Goal: Register for event/course

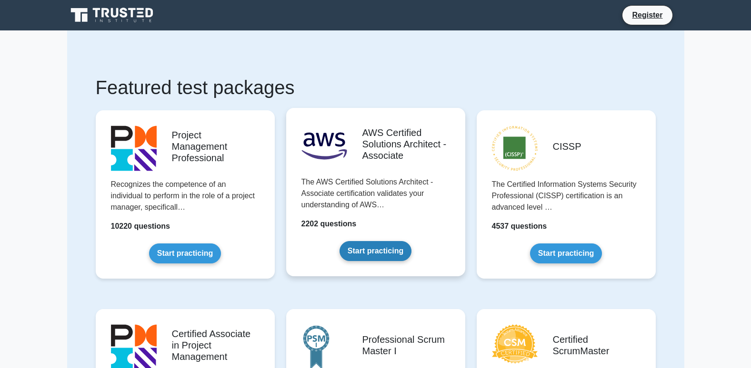
click at [368, 247] on link "Start practicing" at bounding box center [375, 251] width 72 height 20
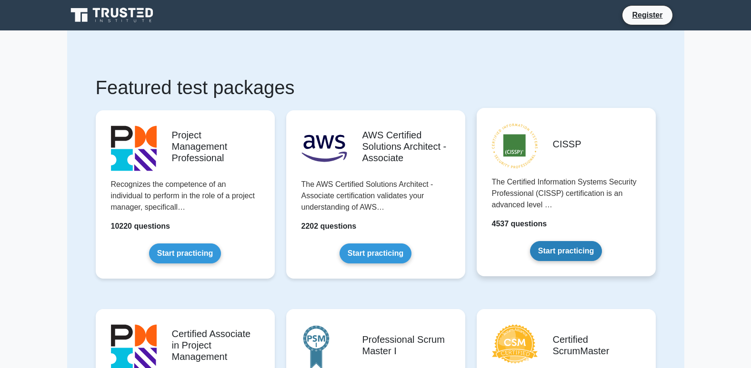
click at [550, 248] on link "Start practicing" at bounding box center [566, 251] width 72 height 20
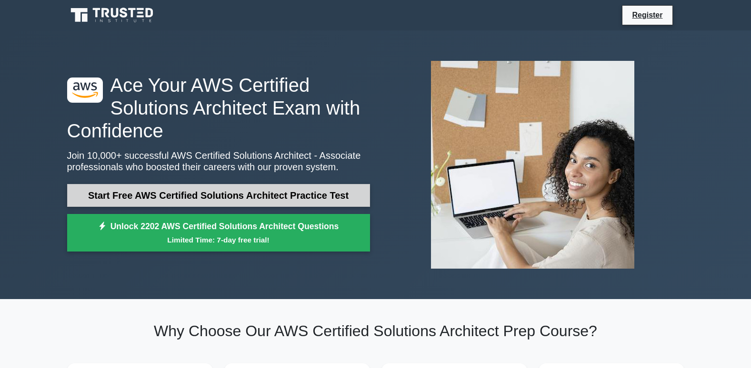
click at [218, 193] on link "Start Free AWS Certified Solutions Architect Practice Test" at bounding box center [218, 195] width 303 height 23
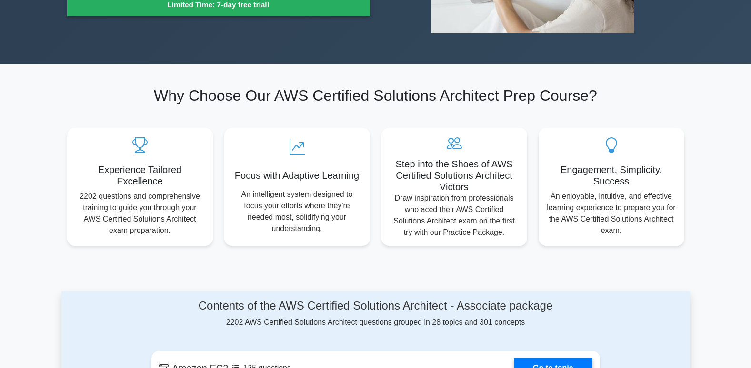
scroll to position [238, 0]
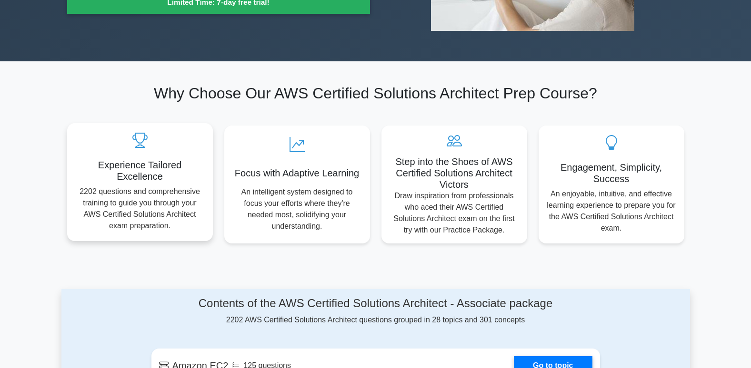
click at [134, 182] on div "Experience Tailored Excellence 2202 questions and comprehensive training to gui…" at bounding box center [140, 182] width 146 height 118
drag, startPoint x: 134, startPoint y: 182, endPoint x: 135, endPoint y: 200, distance: 18.1
click at [134, 182] on div "Experience Tailored Excellence 2202 questions and comprehensive training to gui…" at bounding box center [140, 182] width 146 height 118
click at [137, 227] on p "2202 questions and comprehensive training to guide you through your AWS Certifi…" at bounding box center [140, 209] width 130 height 46
click at [136, 226] on p "2202 questions and comprehensive training to guide you through your AWS Certifi…" at bounding box center [140, 209] width 130 height 46
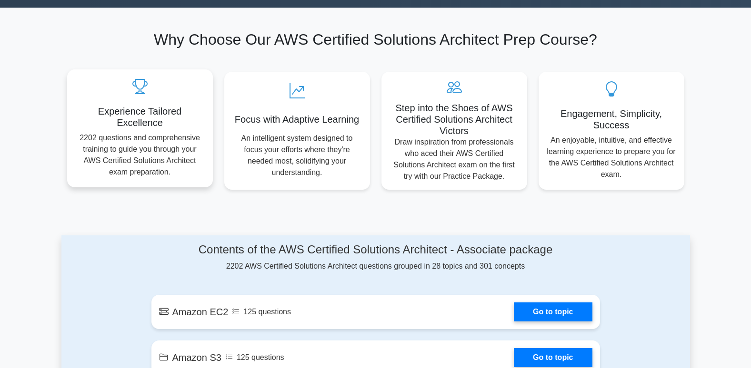
scroll to position [428, 0]
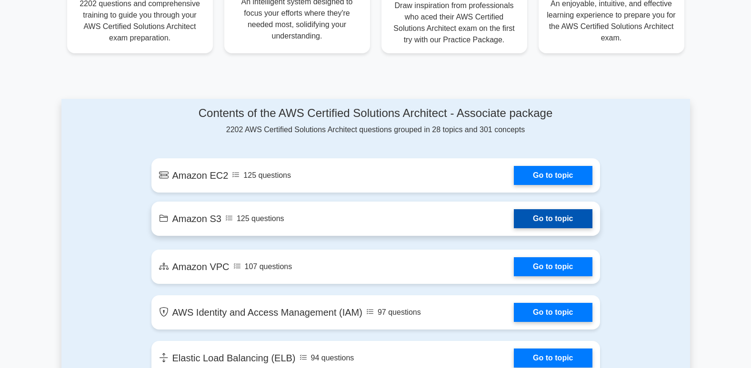
click at [546, 226] on link "Go to topic" at bounding box center [553, 218] width 78 height 19
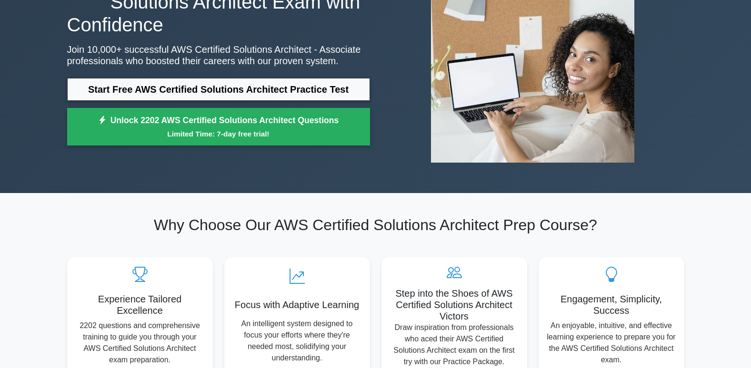
scroll to position [0, 0]
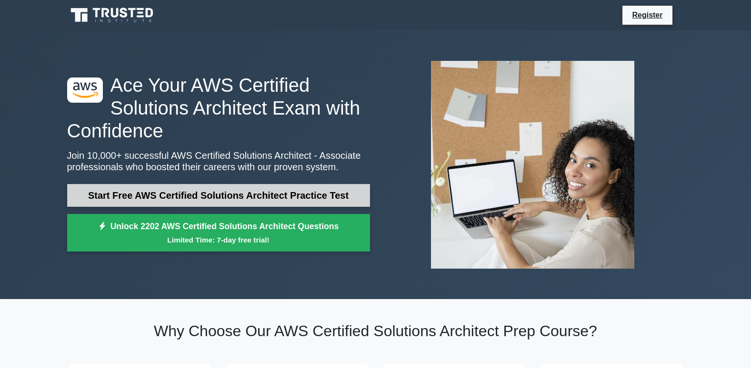
click at [195, 186] on link "Start Free AWS Certified Solutions Architect Practice Test" at bounding box center [218, 195] width 303 height 23
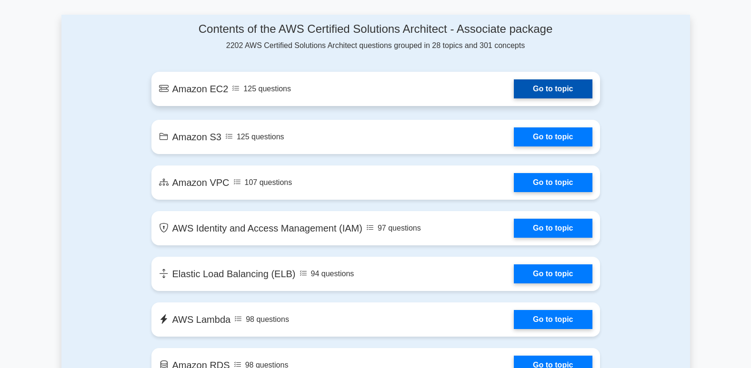
scroll to position [524, 0]
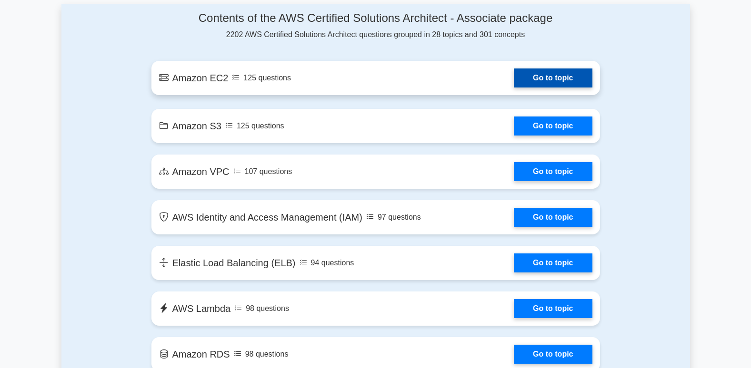
click at [514, 79] on link "Go to topic" at bounding box center [553, 78] width 78 height 19
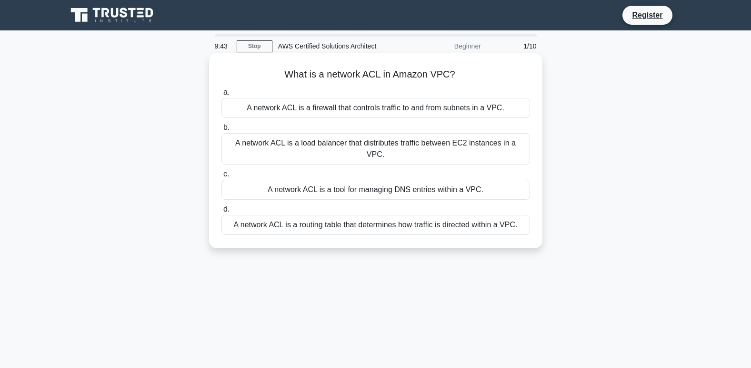
click at [395, 106] on div "A network ACL is a firewall that controls traffic to and from subnets in a VPC." at bounding box center [375, 108] width 308 height 20
click at [221, 96] on input "a. A network ACL is a firewall that controls traffic to and from subnets in a V…" at bounding box center [221, 92] width 0 height 6
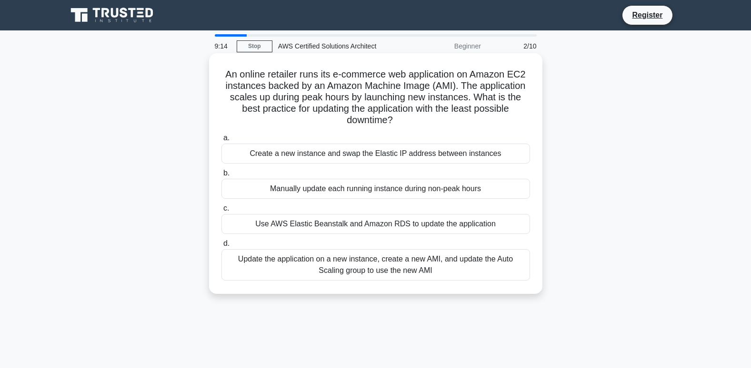
click at [363, 261] on div "Update the application on a new instance, create a new AMI, and update the Auto…" at bounding box center [375, 264] width 308 height 31
click at [337, 158] on div "Create a new instance and swap the Elastic IP address between instances" at bounding box center [375, 154] width 308 height 20
click at [221, 141] on input "a. Create a new instance and swap the Elastic IP address between instances" at bounding box center [221, 138] width 0 height 6
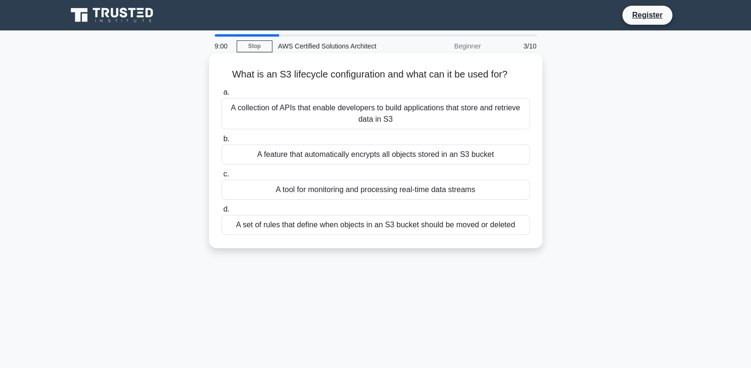
click at [361, 158] on div "A feature that automatically encrypts all objects stored in an S3 bucket" at bounding box center [375, 155] width 308 height 20
click at [221, 142] on input "b. A feature that automatically encrypts all objects stored in an S3 bucket" at bounding box center [221, 139] width 0 height 6
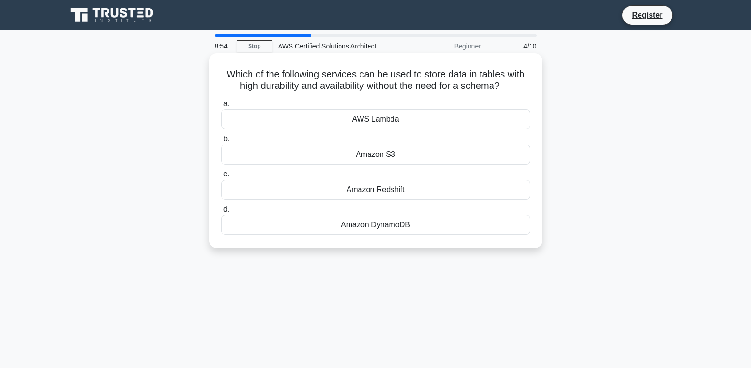
click at [357, 153] on div "Amazon S3" at bounding box center [375, 155] width 308 height 20
click at [221, 142] on input "b. Amazon S3" at bounding box center [221, 139] width 0 height 6
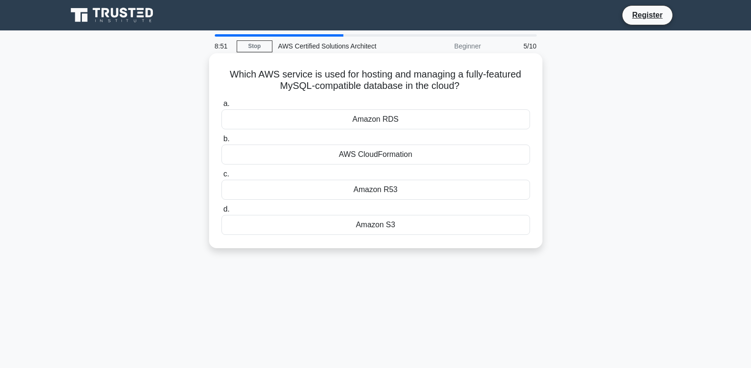
click at [367, 224] on div "Amazon S3" at bounding box center [375, 225] width 308 height 20
click at [221, 213] on input "d. Amazon S3" at bounding box center [221, 210] width 0 height 6
click at [376, 221] on div "Amazon SNS" at bounding box center [375, 225] width 308 height 20
click at [221, 213] on input "d. Amazon SNS" at bounding box center [221, 210] width 0 height 6
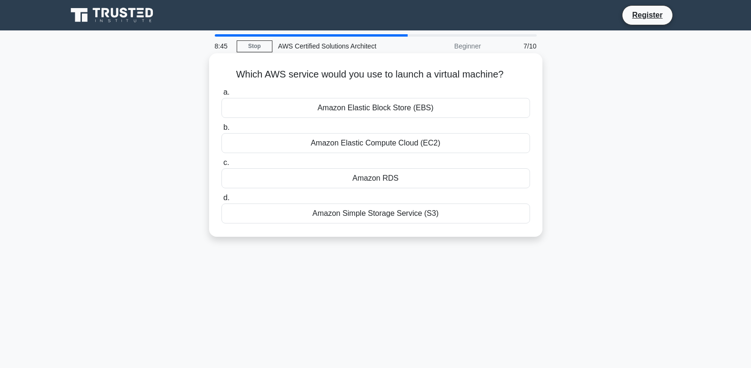
click at [393, 180] on div "Amazon RDS" at bounding box center [375, 179] width 308 height 20
click at [221, 166] on input "c. Amazon RDS" at bounding box center [221, 163] width 0 height 6
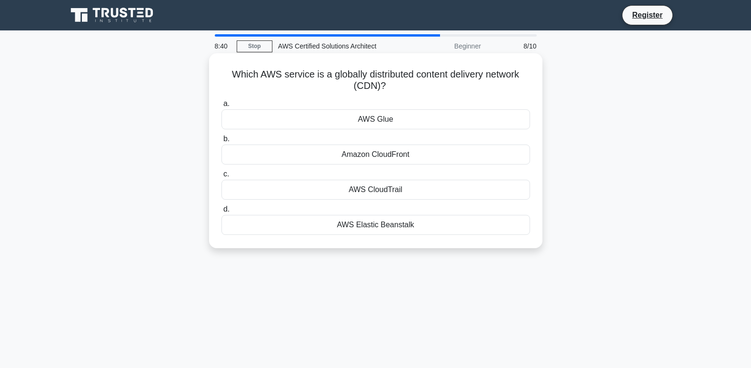
click at [376, 161] on div "Amazon CloudFront" at bounding box center [375, 155] width 308 height 20
click at [221, 142] on input "b. Amazon CloudFront" at bounding box center [221, 139] width 0 height 6
click at [389, 224] on div "Amazon SNS" at bounding box center [375, 225] width 308 height 20
click at [221, 213] on input "d. Amazon SNS" at bounding box center [221, 210] width 0 height 6
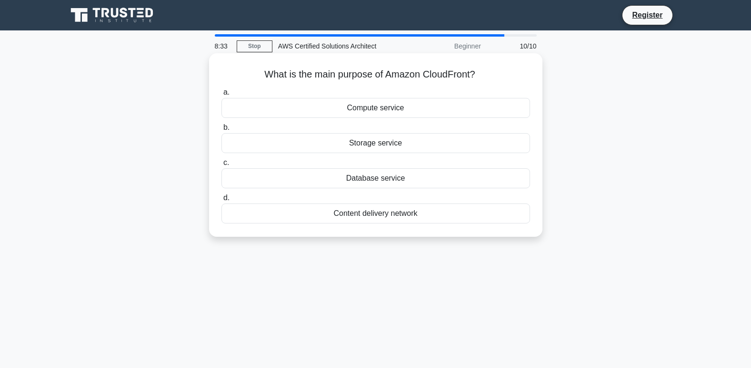
click at [415, 106] on div "Compute service" at bounding box center [375, 108] width 308 height 20
click at [221, 96] on input "a. Compute service" at bounding box center [221, 92] width 0 height 6
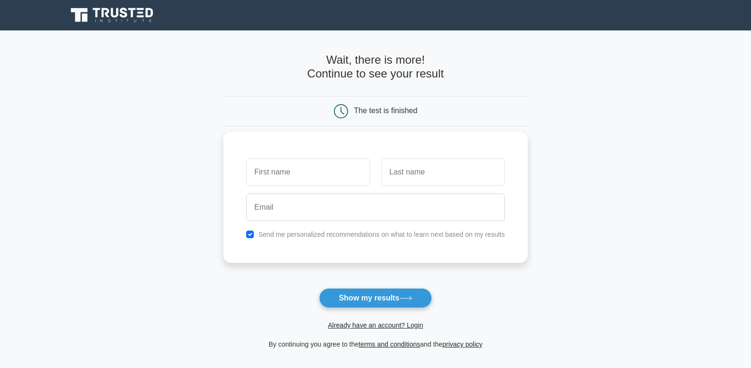
click at [284, 172] on input "text" at bounding box center [307, 173] width 123 height 28
type input "paul"
click at [436, 176] on input "text" at bounding box center [442, 173] width 123 height 28
type input "mbwambo"
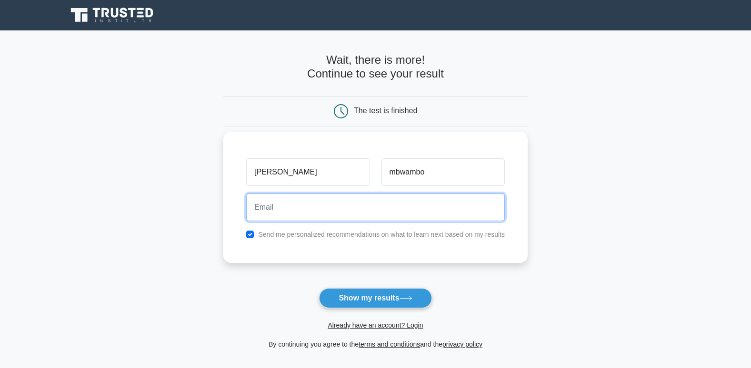
click at [275, 208] on input "email" at bounding box center [375, 208] width 258 height 28
click at [319, 288] on button "Show my results" at bounding box center [375, 298] width 112 height 20
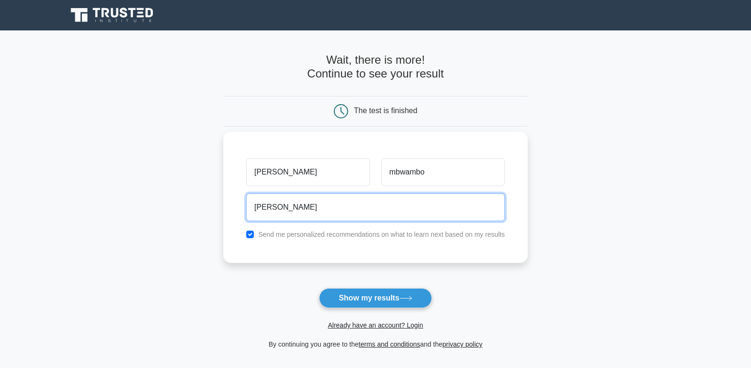
click at [319, 288] on button "Show my results" at bounding box center [375, 298] width 112 height 20
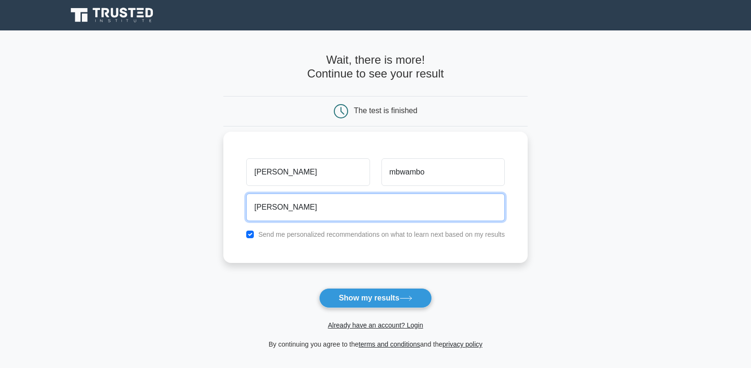
click at [319, 288] on button "Show my results" at bounding box center [375, 298] width 112 height 20
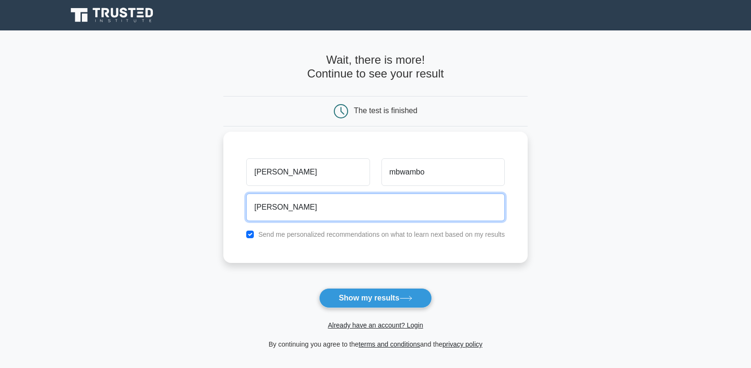
click at [319, 288] on button "Show my results" at bounding box center [375, 298] width 112 height 20
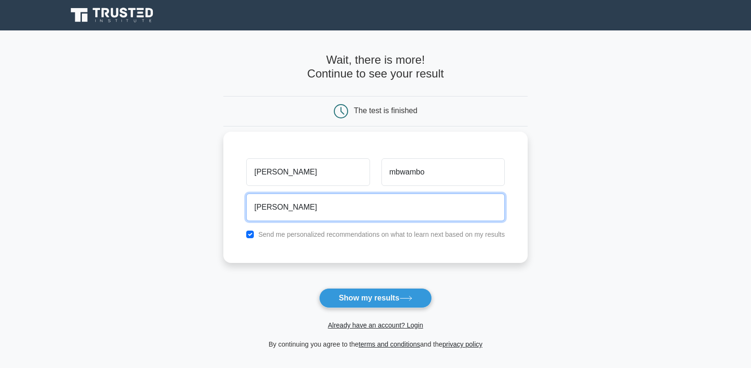
click at [319, 288] on button "Show my results" at bounding box center [375, 298] width 112 height 20
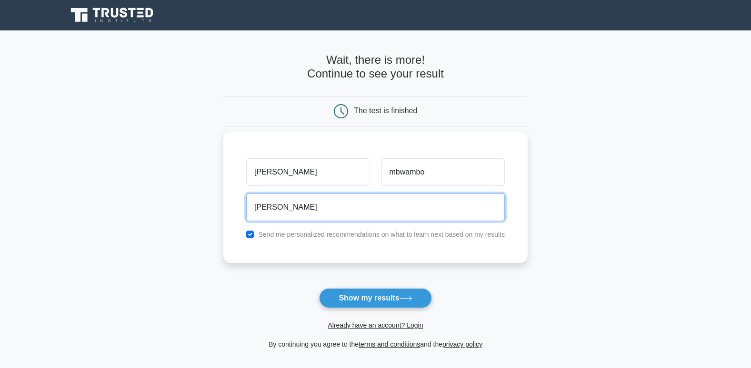
click at [319, 288] on button "Show my results" at bounding box center [375, 298] width 112 height 20
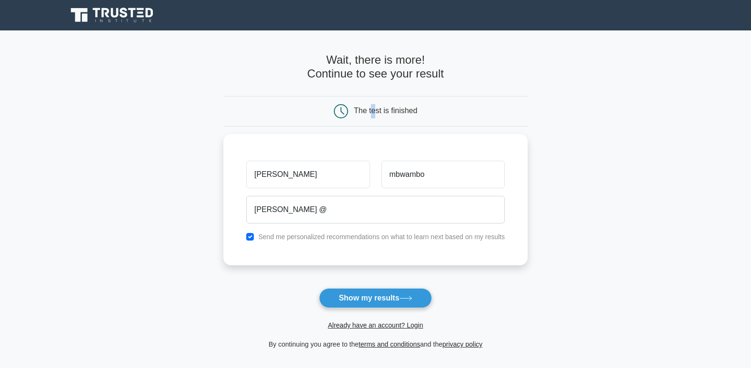
click at [372, 116] on div "The test is finished" at bounding box center [375, 111] width 203 height 14
click at [383, 292] on button "Show my results" at bounding box center [375, 298] width 112 height 20
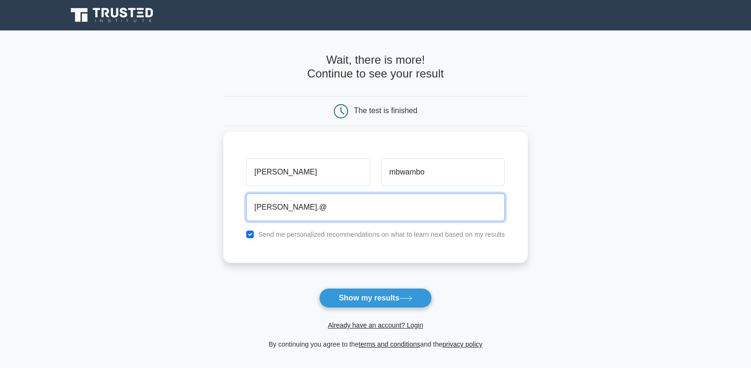
click at [281, 209] on input "paul.@" at bounding box center [375, 208] width 258 height 28
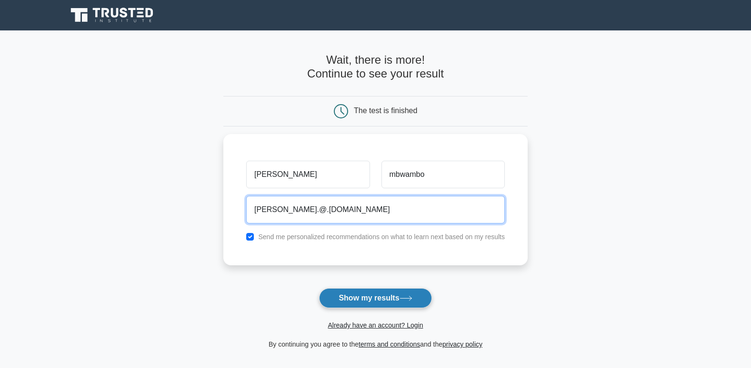
type input "paul.@.yahoo.com"
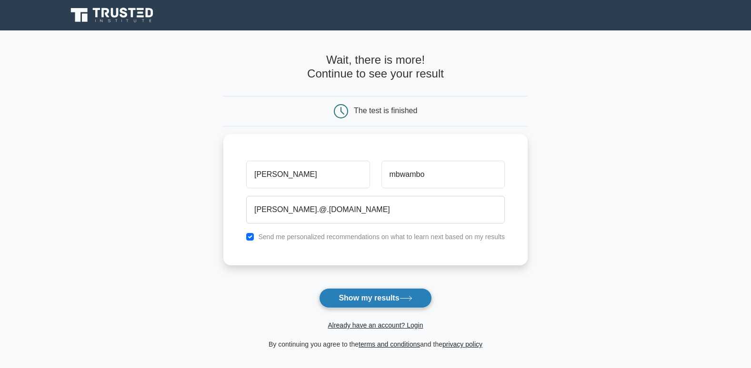
click at [354, 295] on button "Show my results" at bounding box center [375, 298] width 112 height 20
click at [356, 294] on button "Show my results" at bounding box center [375, 298] width 112 height 20
click at [357, 296] on button "Show my results" at bounding box center [375, 298] width 112 height 20
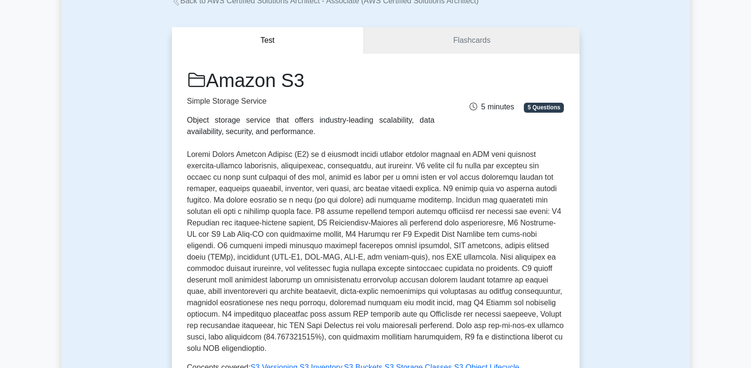
scroll to position [48, 0]
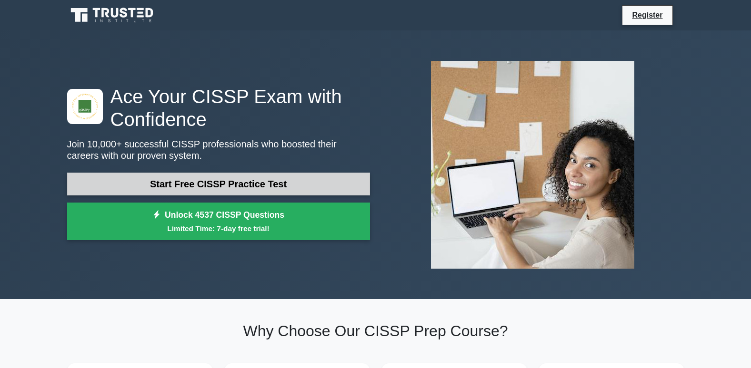
click at [196, 180] on link "Start Free CISSP Practice Test" at bounding box center [218, 184] width 303 height 23
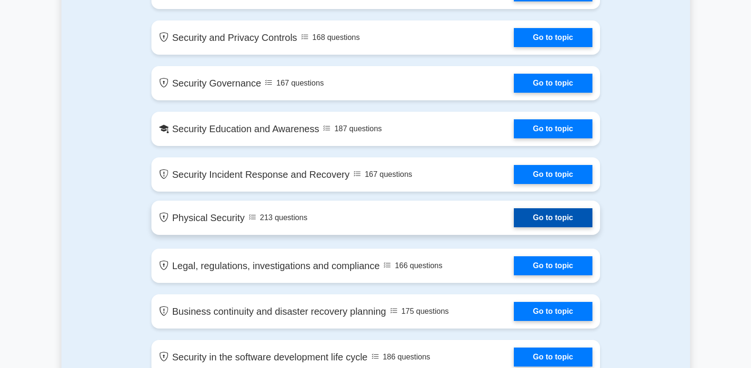
scroll to position [952, 0]
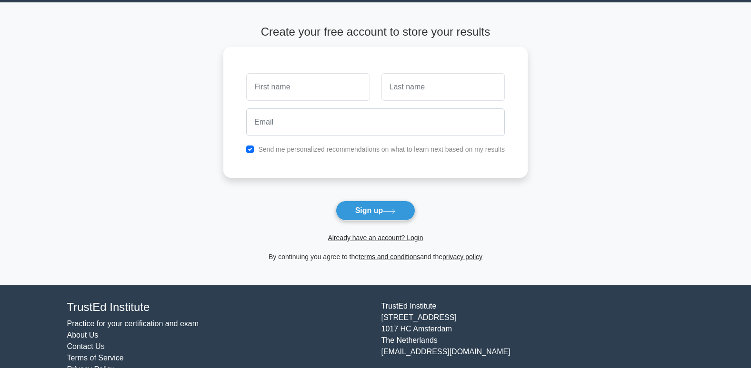
scroll to position [3, 0]
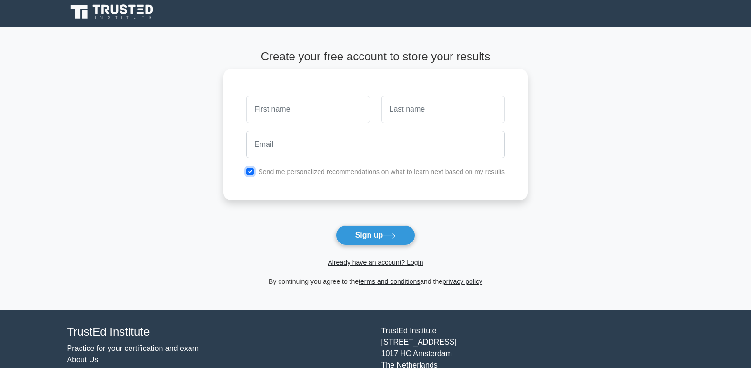
click at [251, 173] on input "checkbox" at bounding box center [250, 172] width 8 height 8
click at [248, 175] on input "checkbox" at bounding box center [250, 172] width 8 height 8
checkbox input "true"
click at [333, 267] on link "Already have an account? Login" at bounding box center [374, 263] width 95 height 8
